Goal: Task Accomplishment & Management: Complete application form

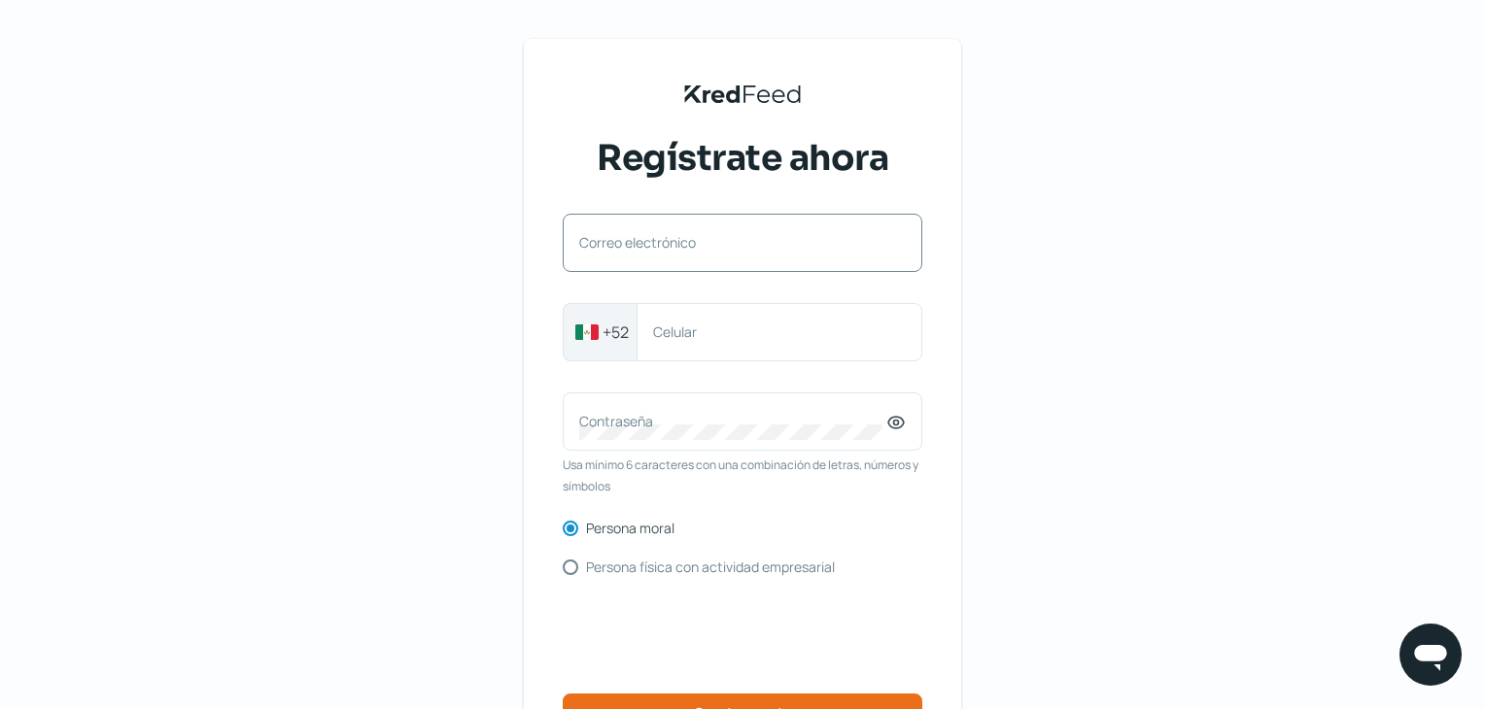
click at [645, 242] on label "Correo electrónico" at bounding box center [732, 242] width 307 height 18
click at [645, 244] on input "Correo electrónico" at bounding box center [742, 252] width 326 height 17
paste input "[EMAIL_ADDRESS][DOMAIN_NAME]"
type input "[EMAIL_ADDRESS][DOMAIN_NAME]"
paste input "7351948352"
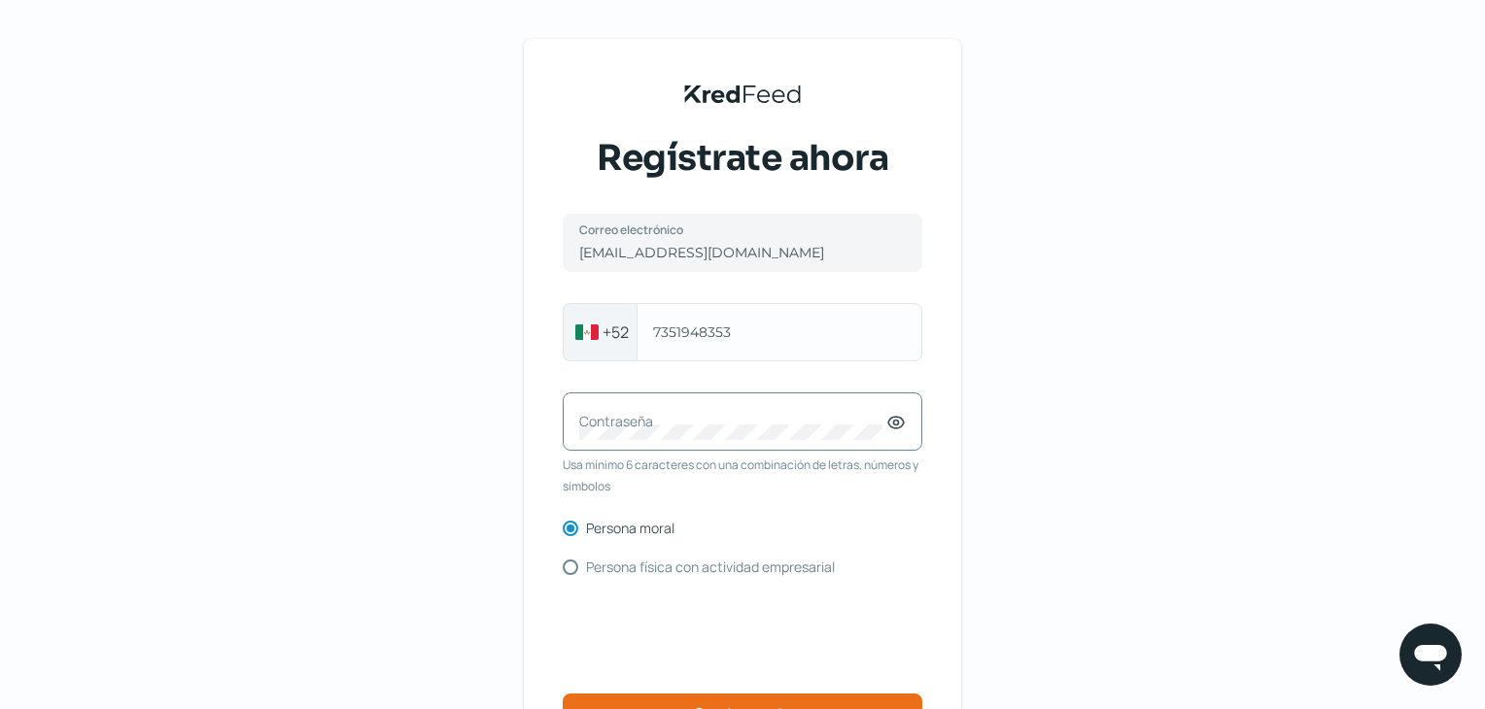
click at [784, 352] on div "[PHONE_NUMBER] Celular" at bounding box center [779, 332] width 286 height 58
type input "7351948352"
click at [906, 419] on icon at bounding box center [895, 422] width 19 height 19
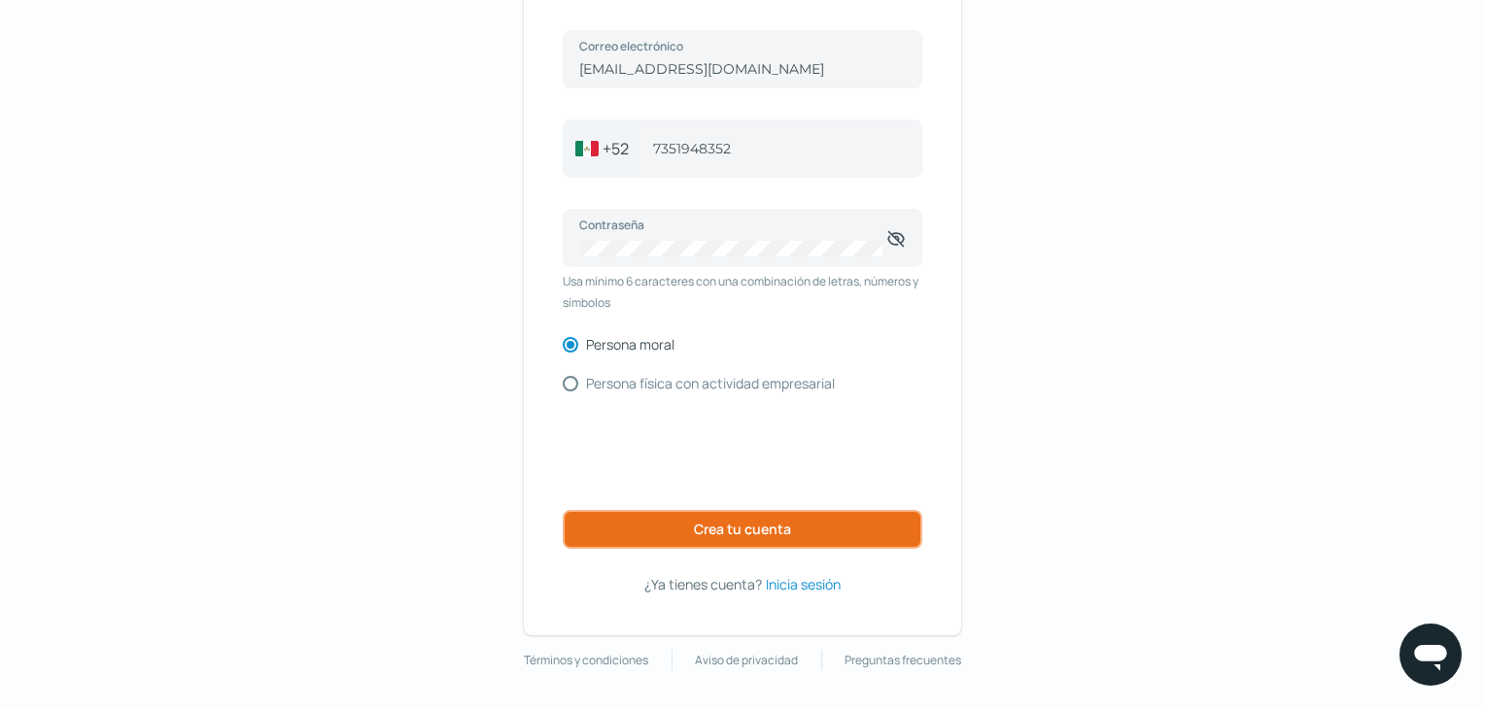
click at [840, 529] on button "Crea tu cuenta" at bounding box center [743, 529] width 360 height 39
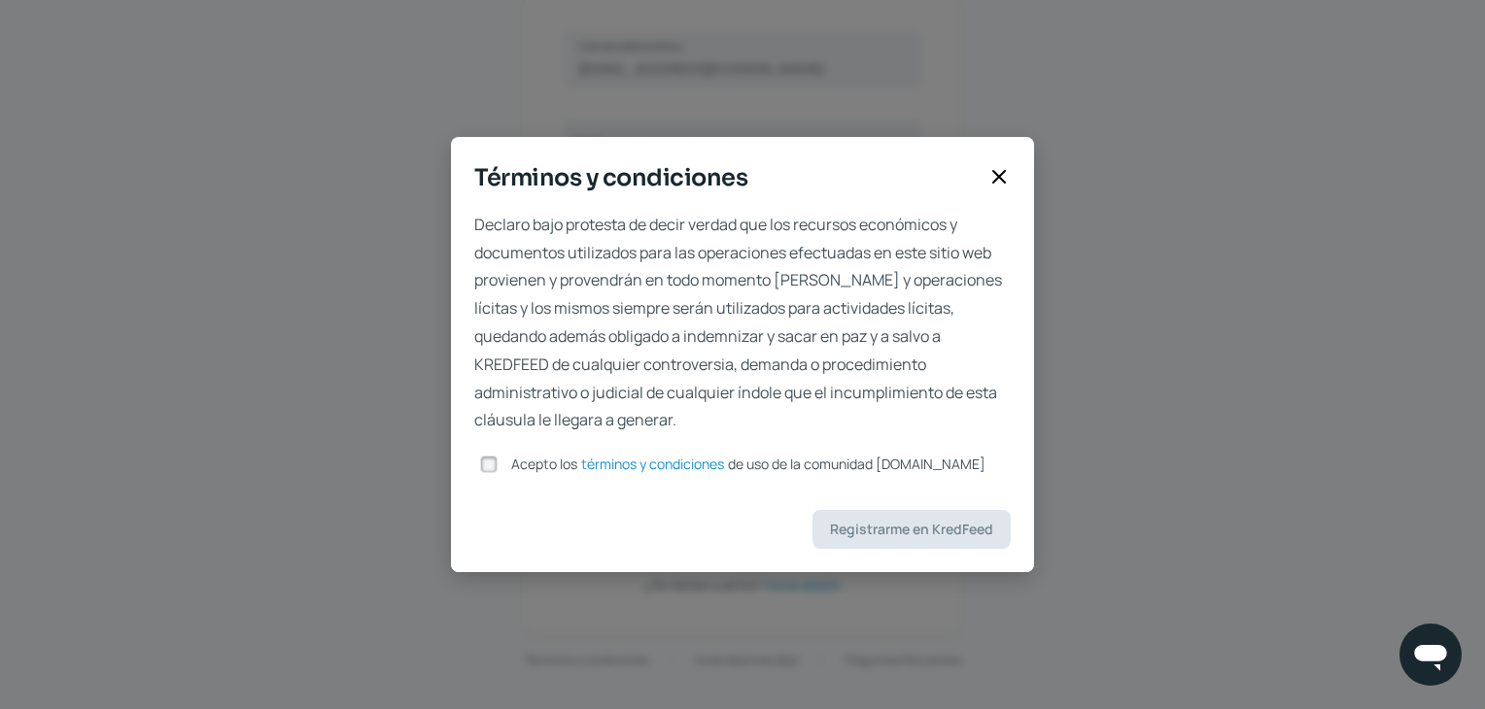
click at [483, 462] on input "Acepto los términos y condiciones de uso de la comunidad [DOMAIN_NAME]" at bounding box center [488, 464] width 17 height 17
checkbox input "true"
click at [869, 523] on span "Registrarme en KredFeed" at bounding box center [911, 530] width 163 height 14
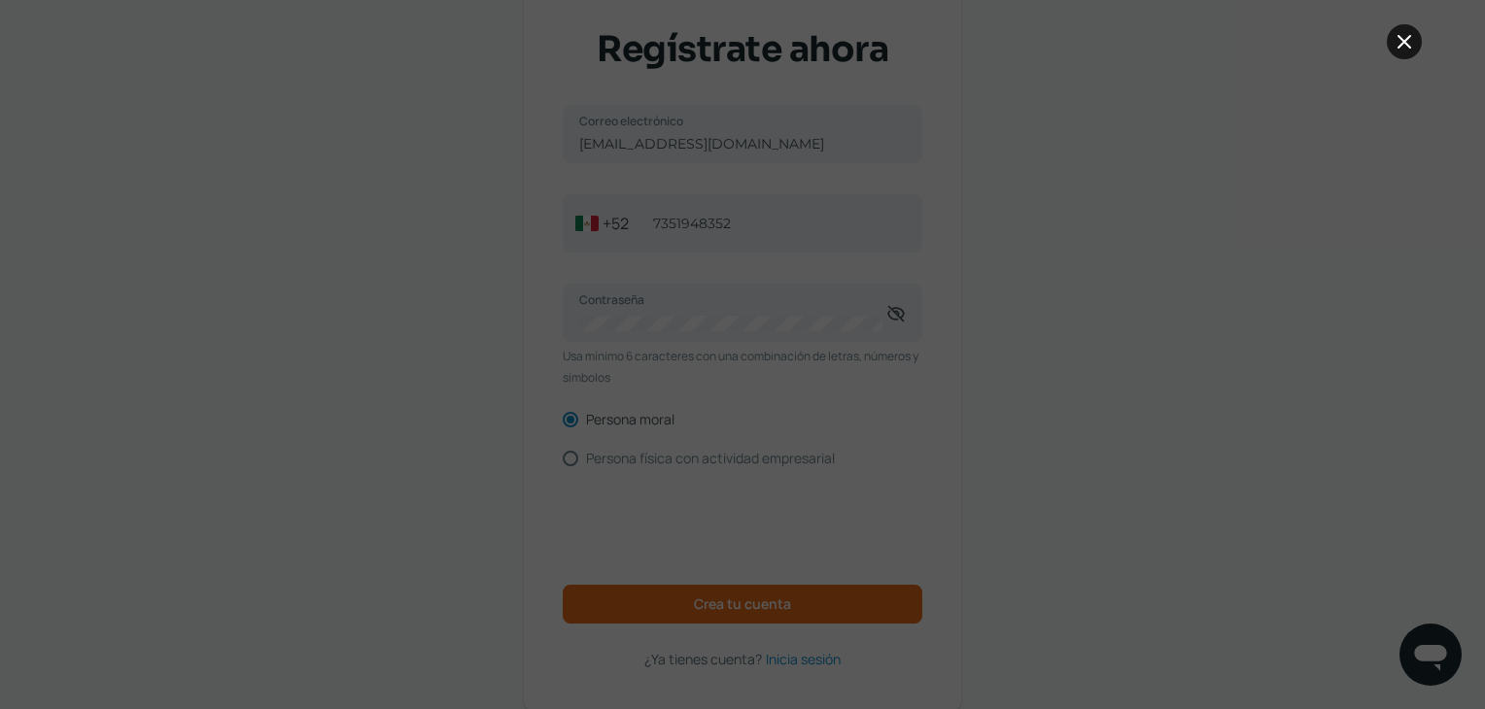
click at [1403, 47] on icon at bounding box center [1403, 41] width 23 height 23
